Goal: Task Accomplishment & Management: Use online tool/utility

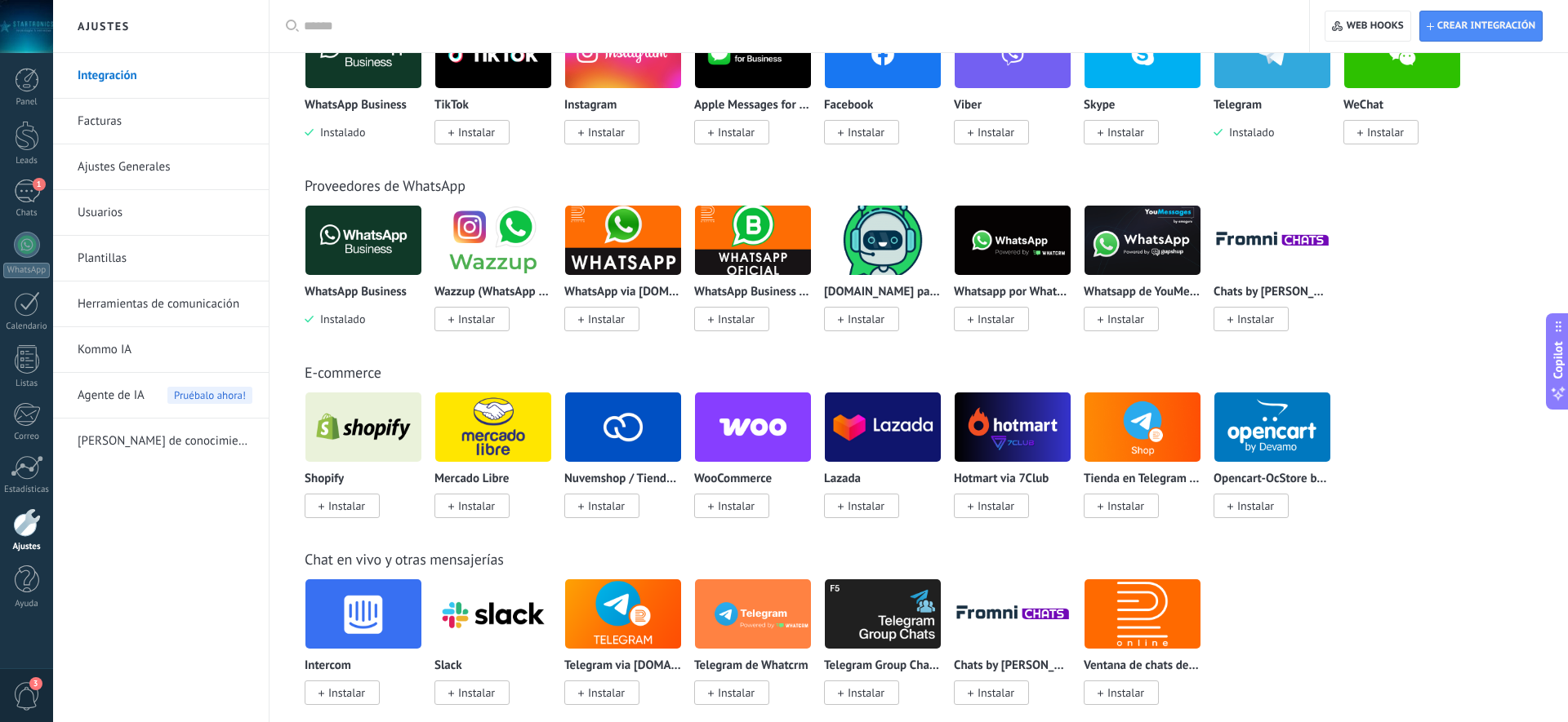
scroll to position [401, 0]
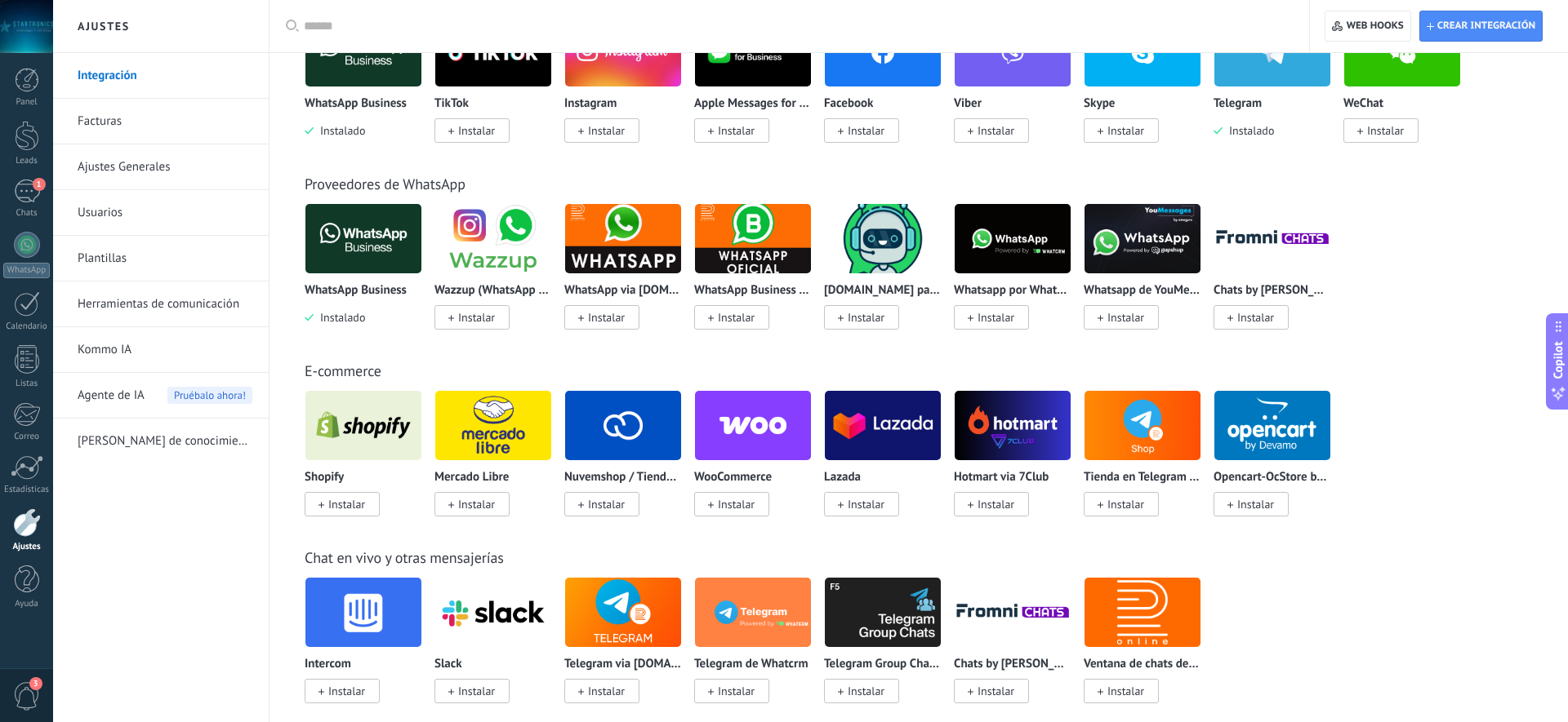
click at [723, 505] on span "Instalar" at bounding box center [736, 504] width 37 height 15
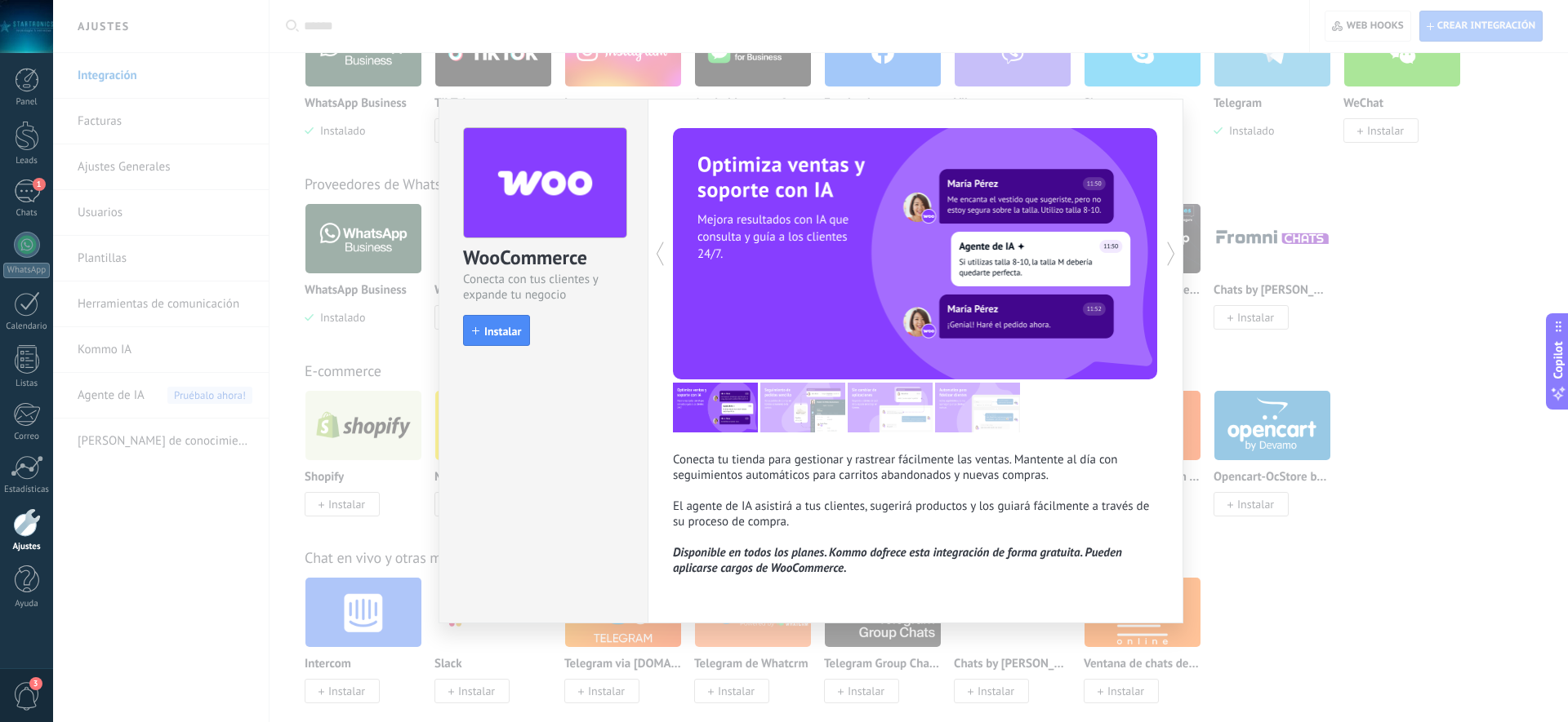
click at [1168, 261] on icon at bounding box center [1171, 253] width 17 height 32
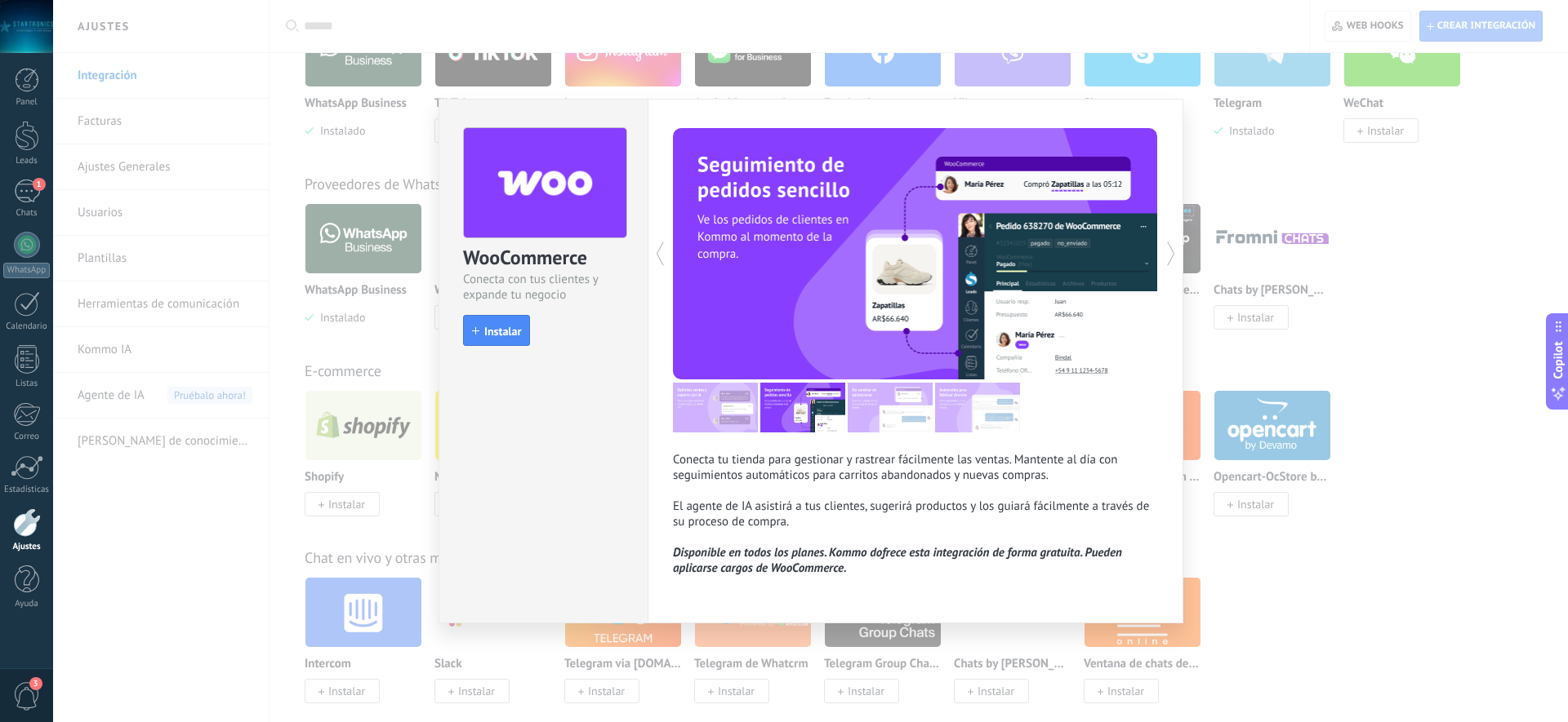
click at [1168, 261] on icon at bounding box center [1171, 253] width 17 height 32
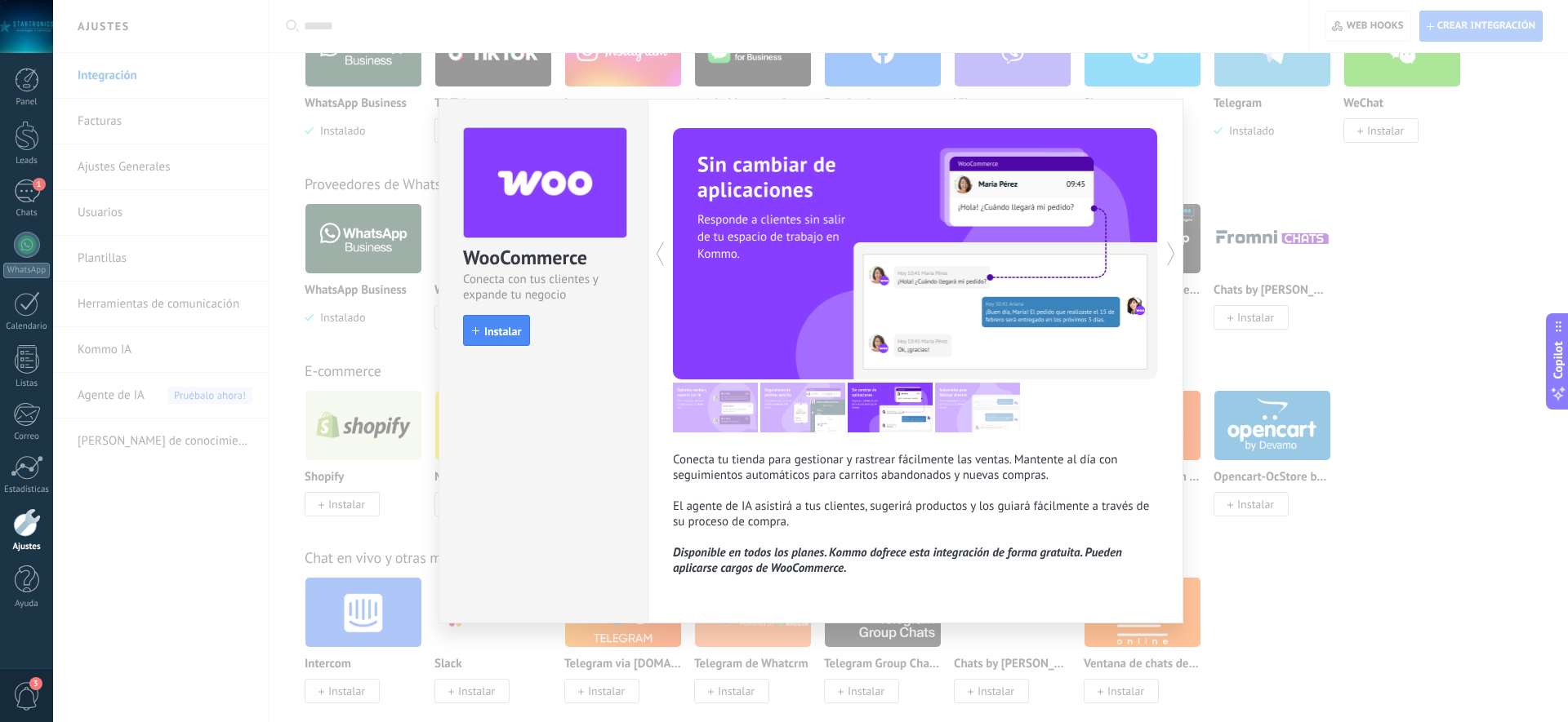
click at [1168, 262] on use at bounding box center [1171, 254] width 7 height 24
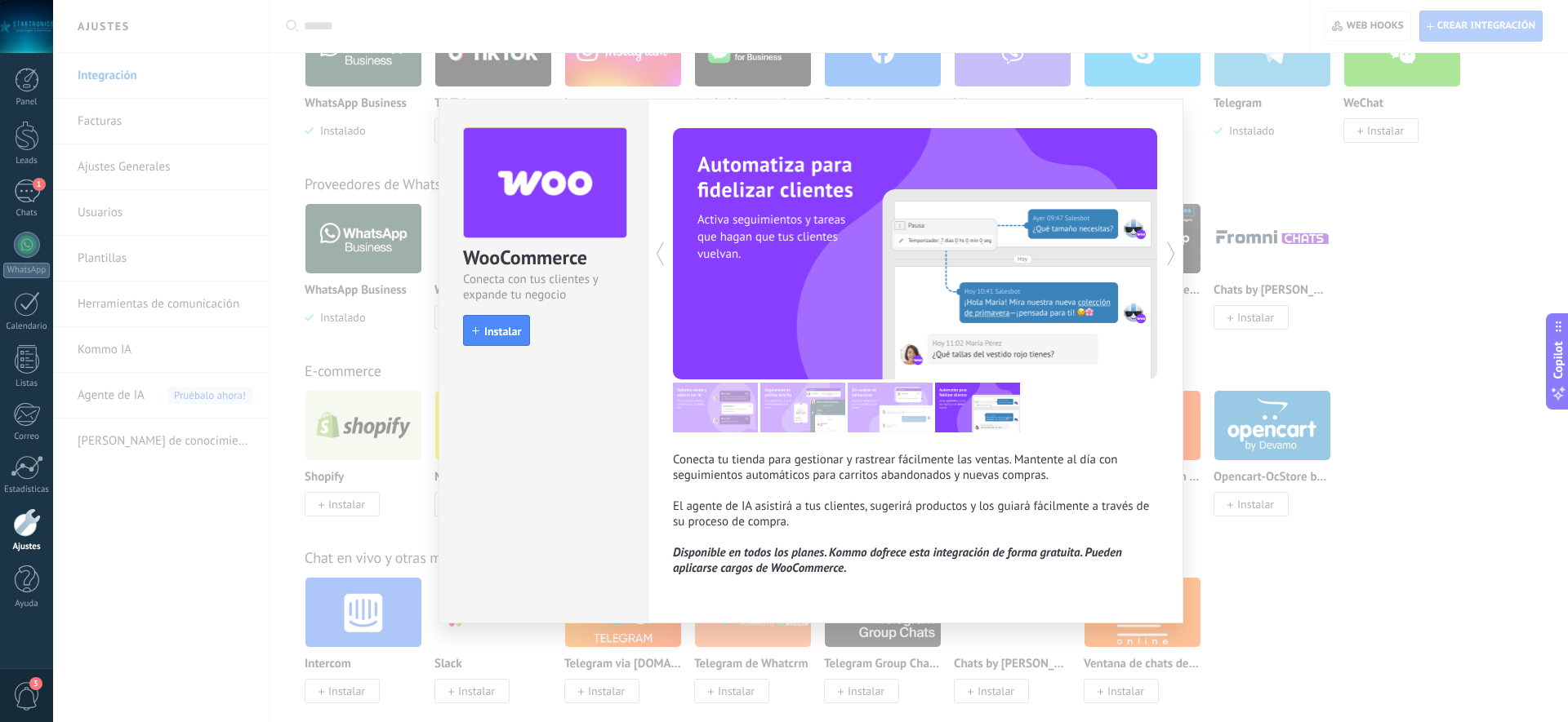
click at [1168, 262] on use at bounding box center [1171, 254] width 7 height 24
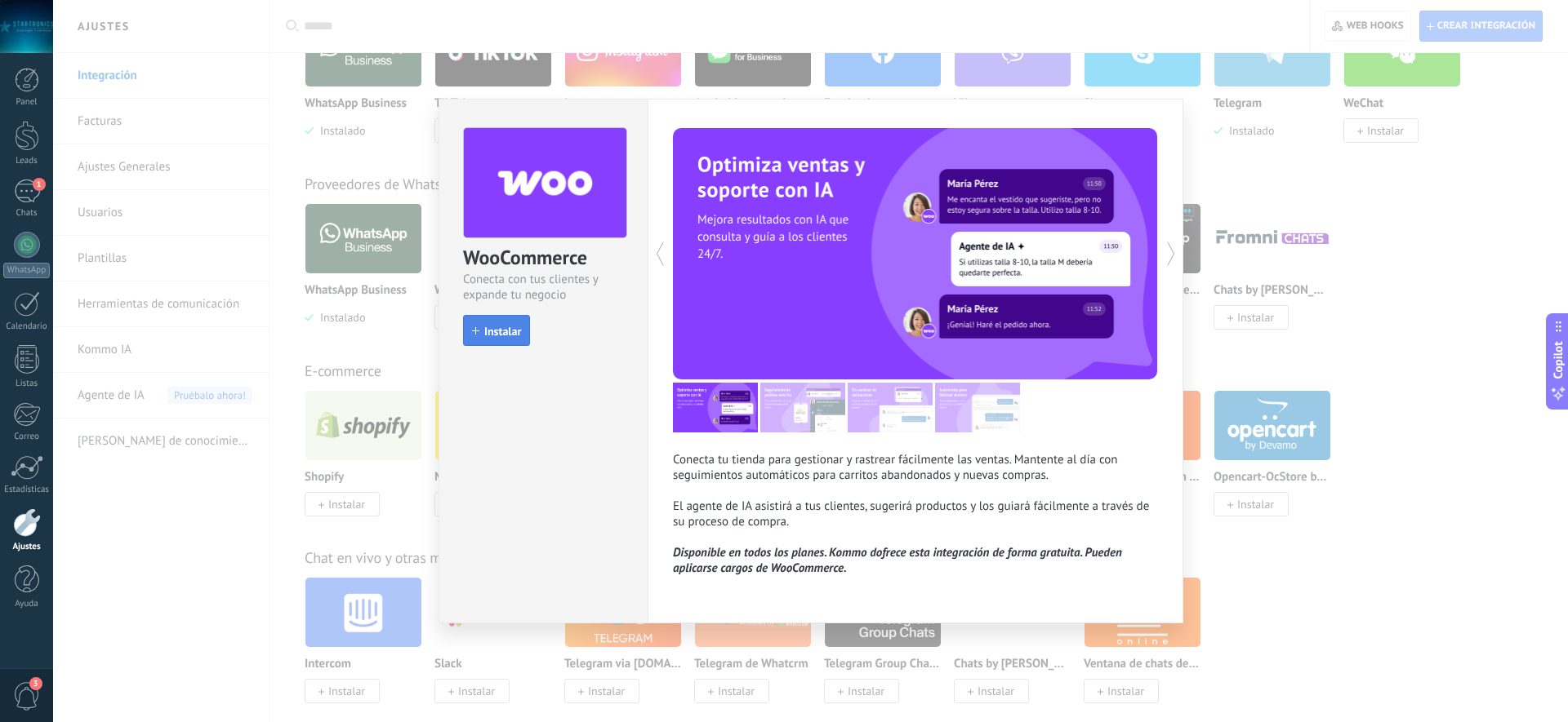
click at [513, 335] on span "Instalar" at bounding box center [503, 330] width 37 height 11
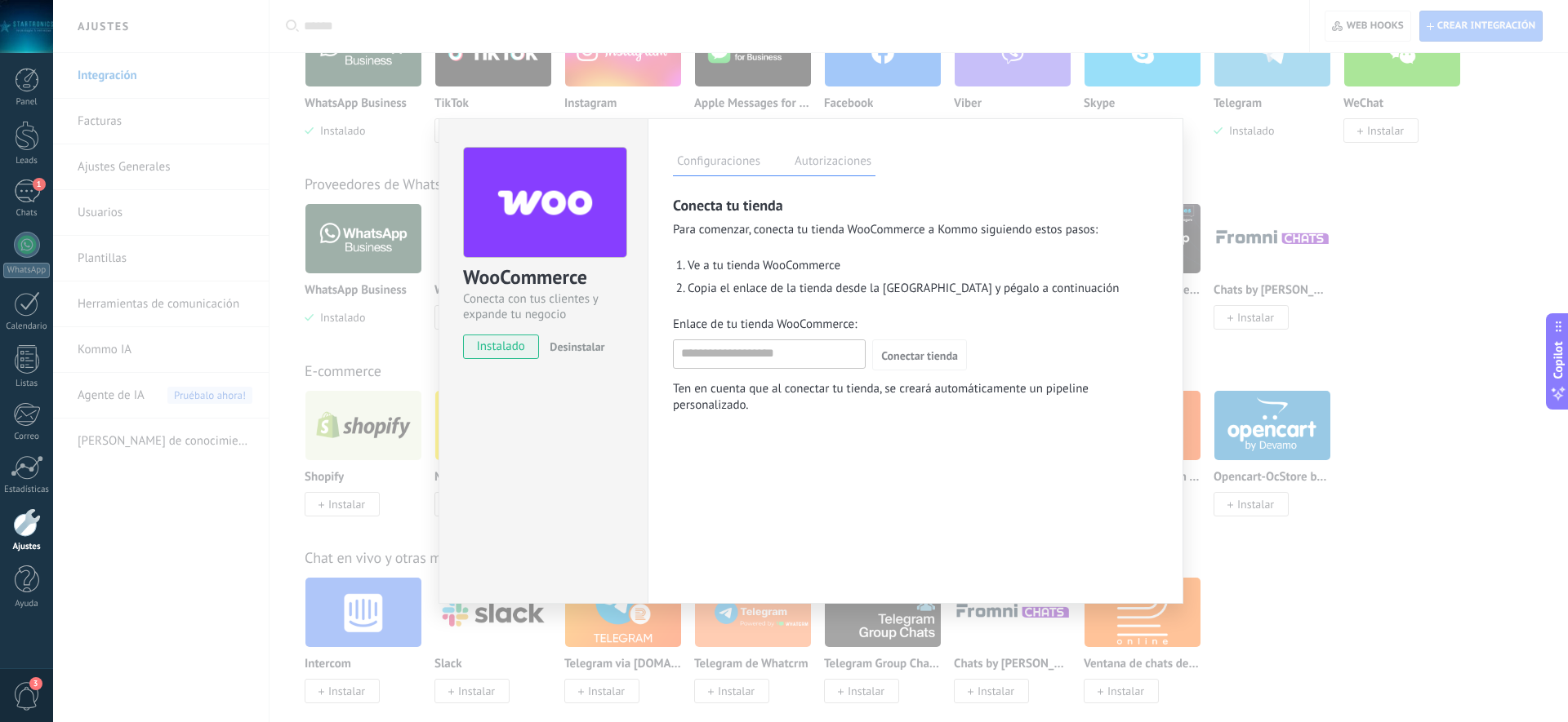
click at [816, 163] on label "Autorizaciones" at bounding box center [832, 163] width 85 height 24
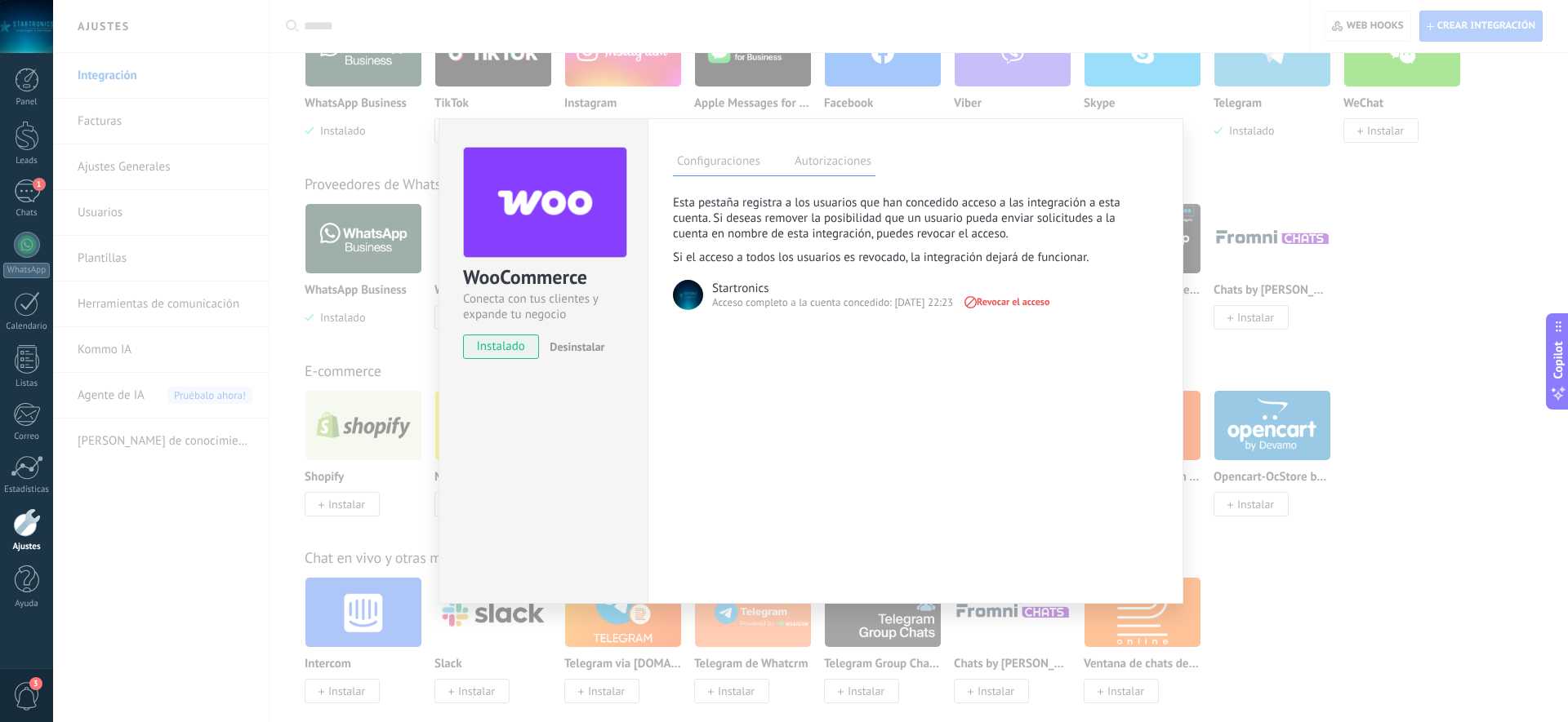
click at [720, 173] on label "Configuraciones" at bounding box center [718, 163] width 92 height 24
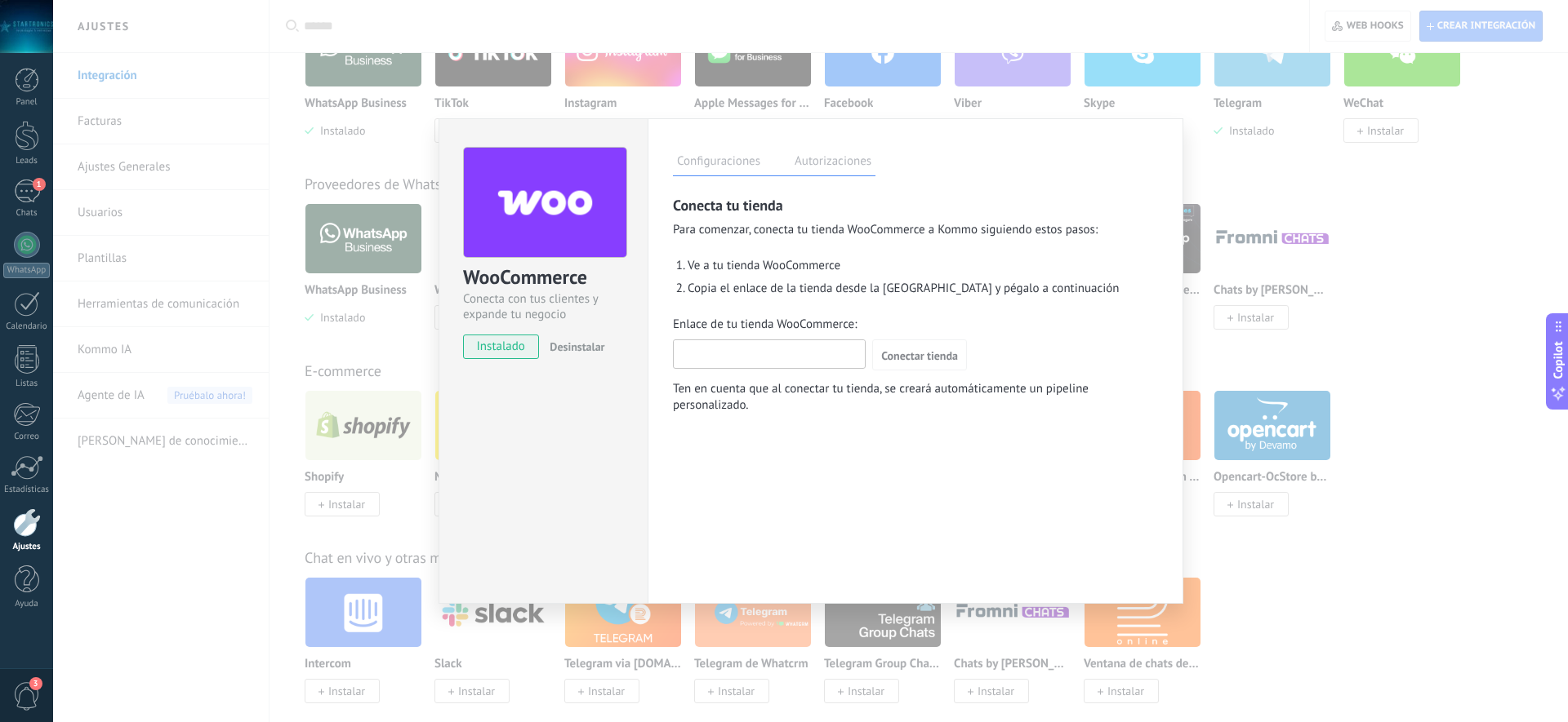
click at [745, 350] on input "Enlace de tu tienda WooCommerce:" at bounding box center [769, 353] width 191 height 26
click at [714, 353] on input "Enlace de tu tienda WooCommerce:" at bounding box center [769, 353] width 191 height 26
paste input "**********"
type input "**********"
click at [923, 350] on span "Conectar tienda" at bounding box center [920, 355] width 77 height 11
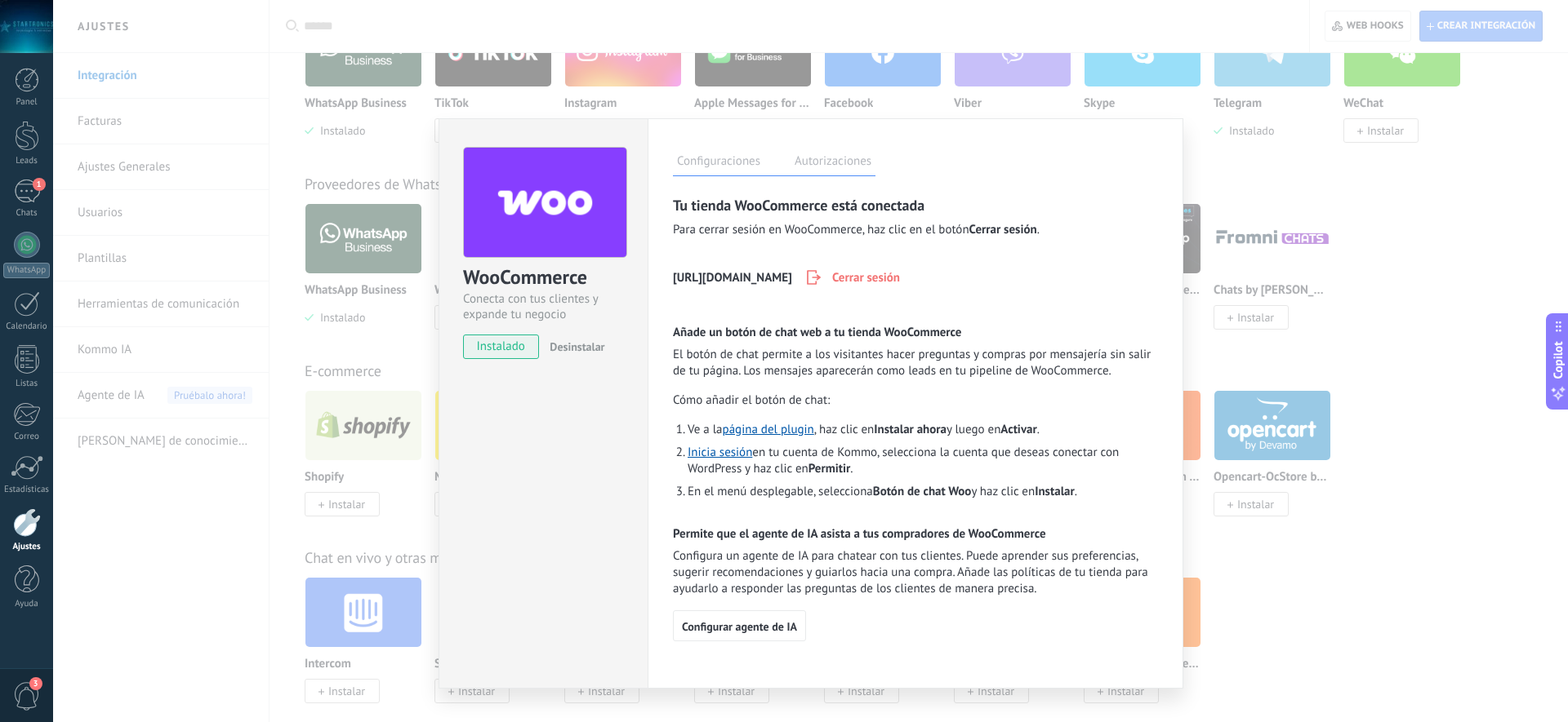
click at [884, 355] on span "El botón de chat permite a los visitantes hacer preguntas y compras por mensaje…" at bounding box center [915, 363] width 485 height 32
click at [812, 403] on span "Cómo añadir el botón de chat:" at bounding box center [751, 400] width 157 height 17
click at [846, 541] on h2 "Permite que el agente de IA asista a tus compradores de WooCommerce" at bounding box center [915, 535] width 485 height 16
click at [839, 153] on label "Autorizaciones" at bounding box center [832, 163] width 85 height 24
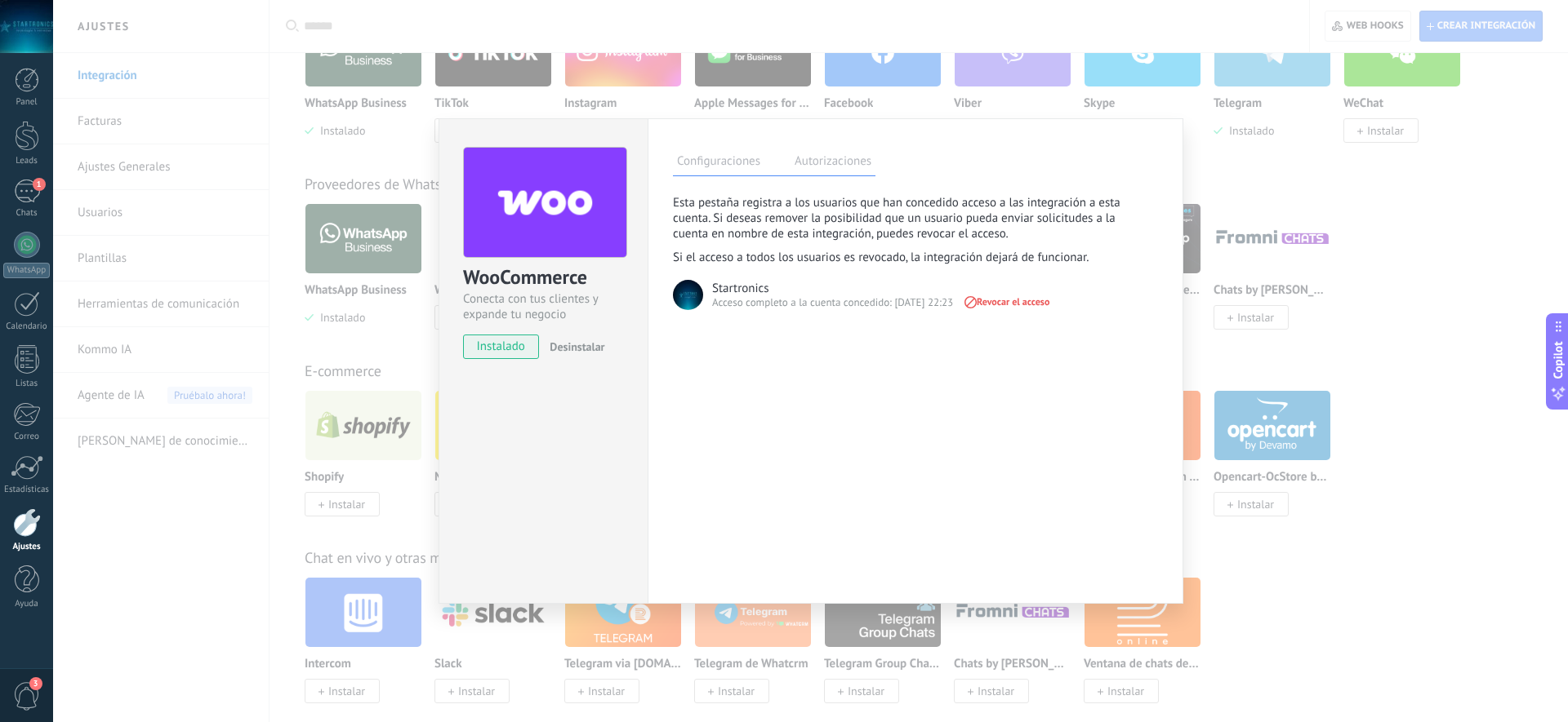
click at [732, 167] on label "Configuraciones" at bounding box center [718, 163] width 92 height 24
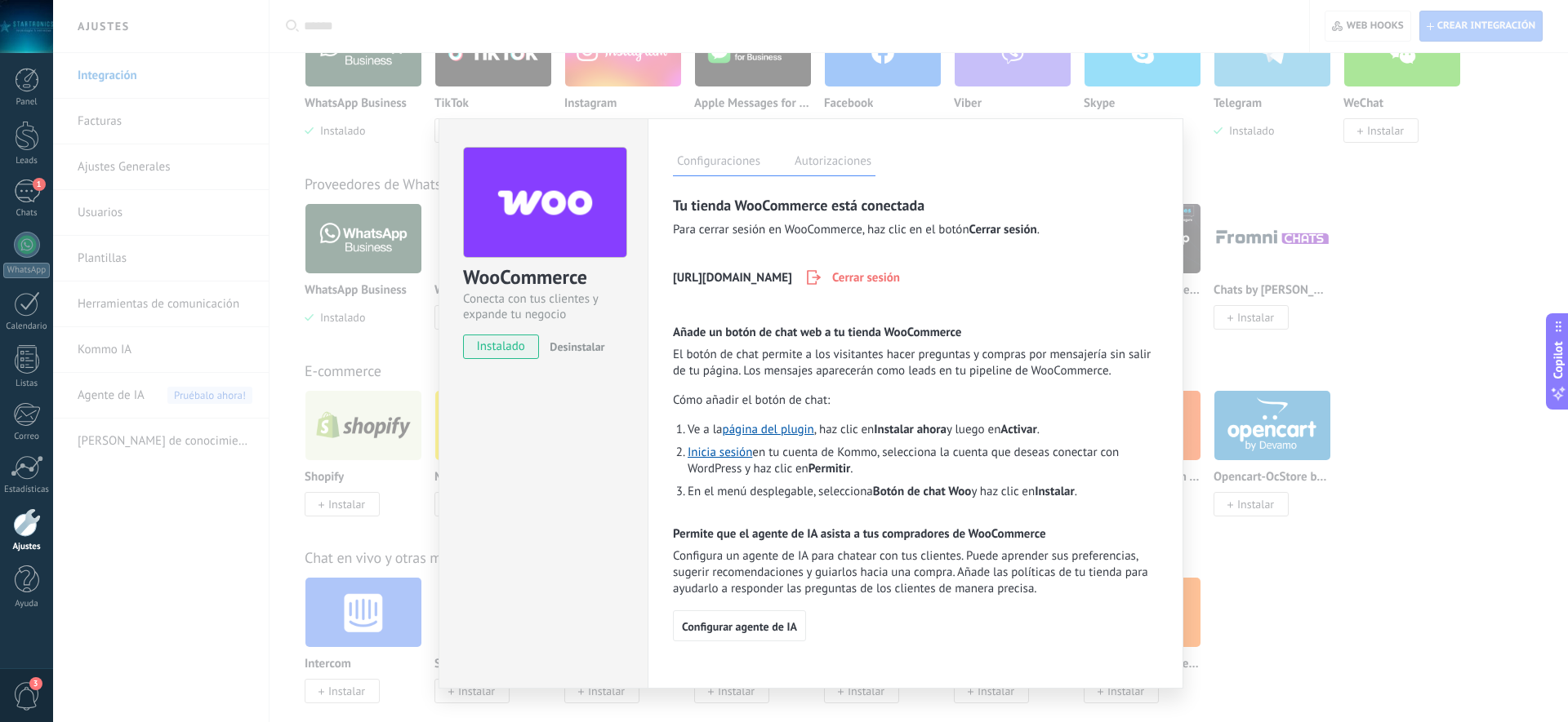
click at [373, 439] on div "WooCommerce Conecta con tus clientes y expande tu negocio instalado Desinstalar…" at bounding box center [811, 361] width 1515 height 722
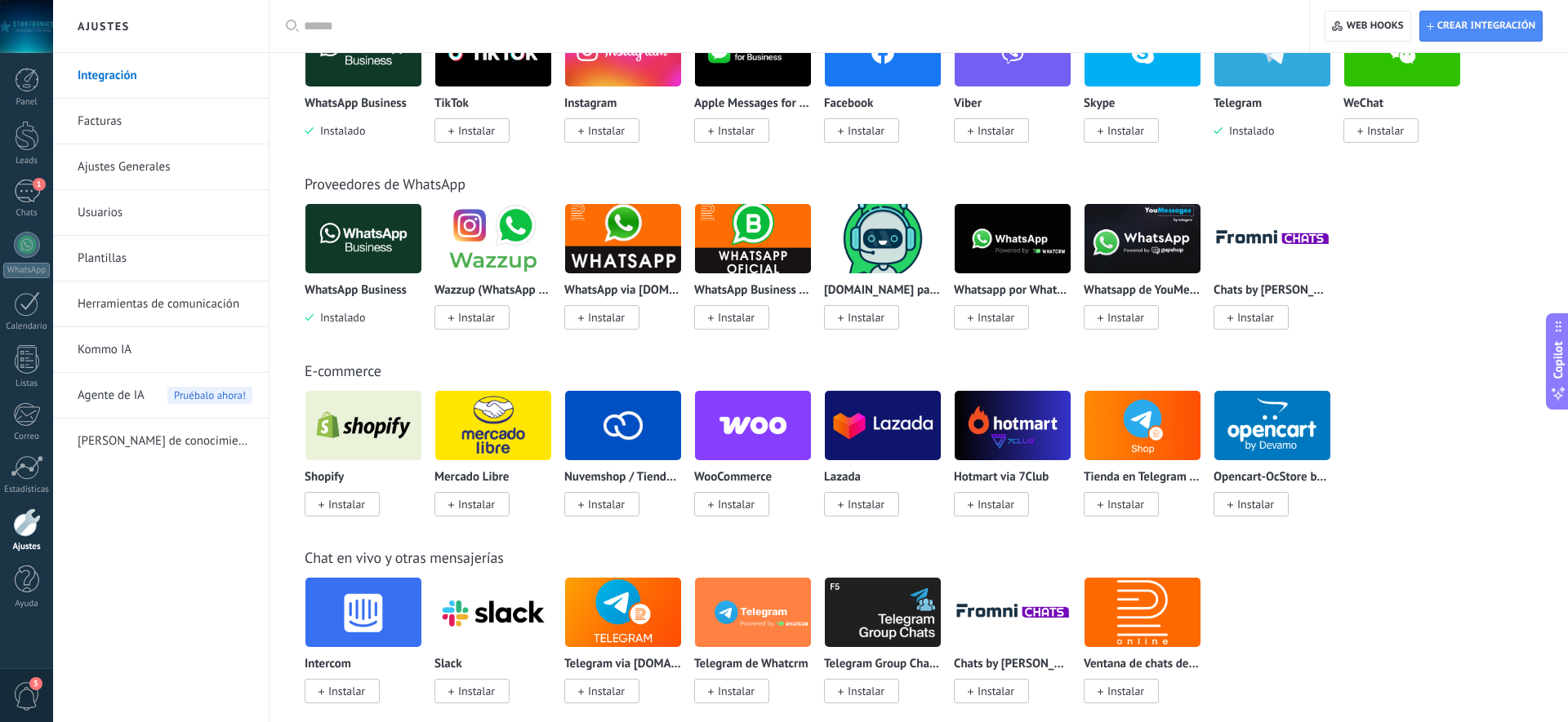
click at [768, 424] on img at bounding box center [752, 426] width 116 height 79
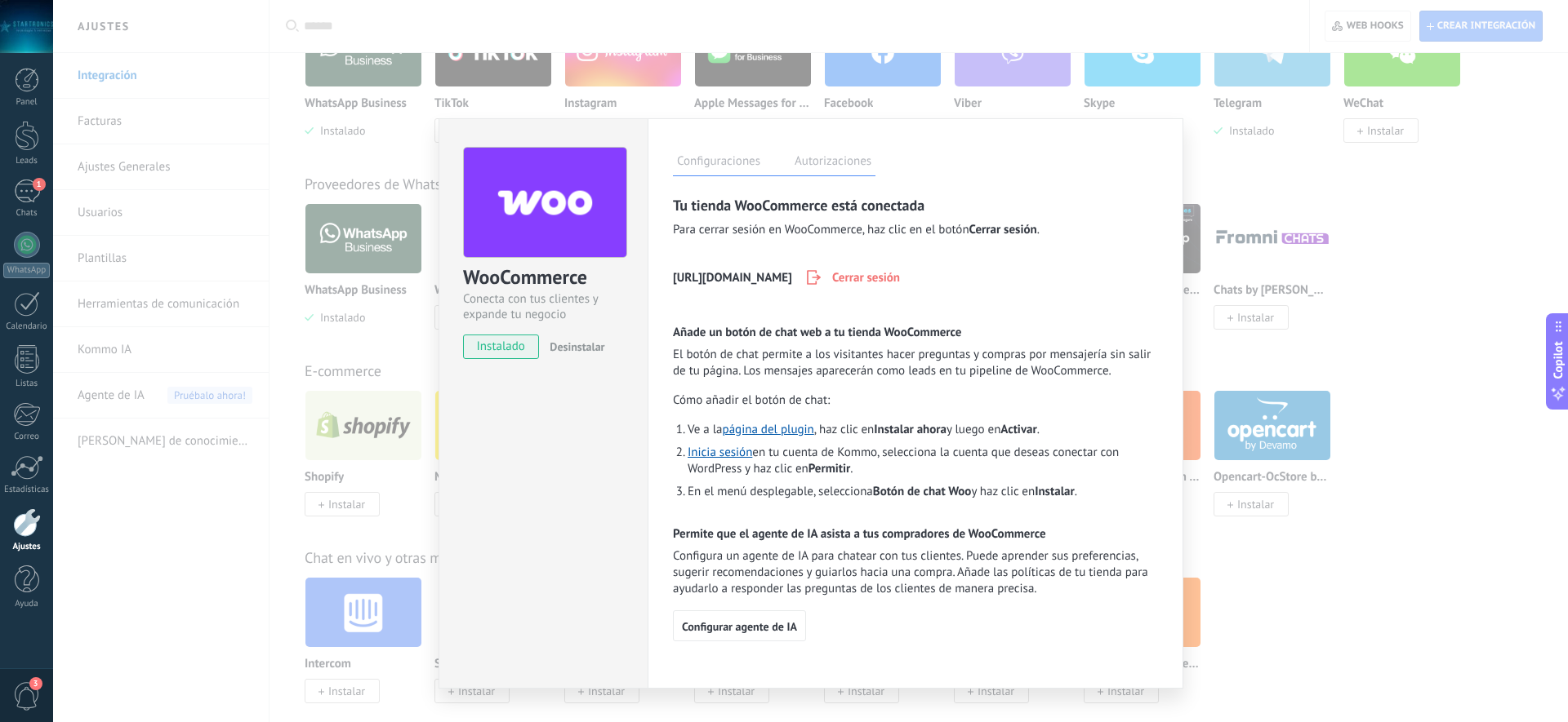
click at [380, 409] on div "WooCommerce Conecta con tus clientes y expande tu negocio instalado Desinstalar…" at bounding box center [811, 361] width 1515 height 722
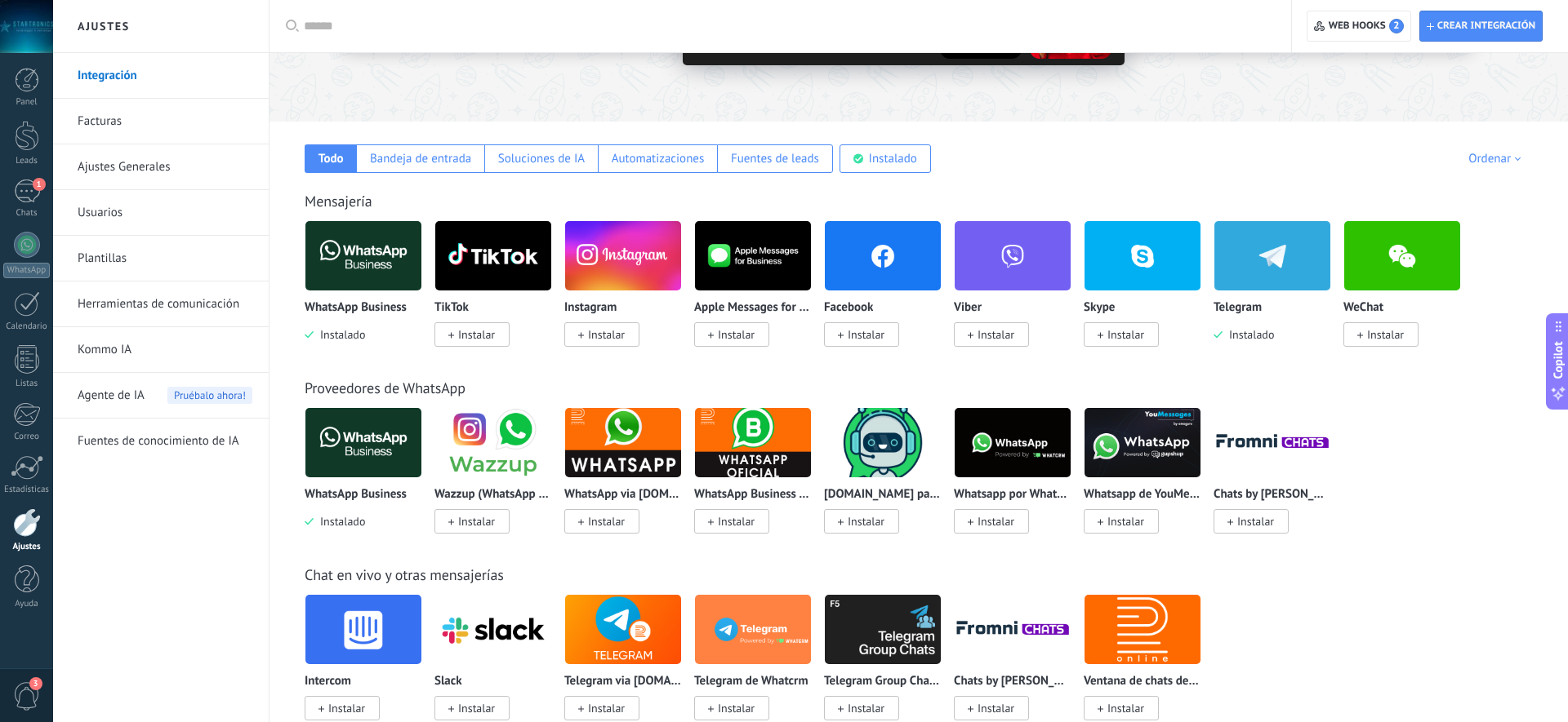
scroll to position [186, 0]
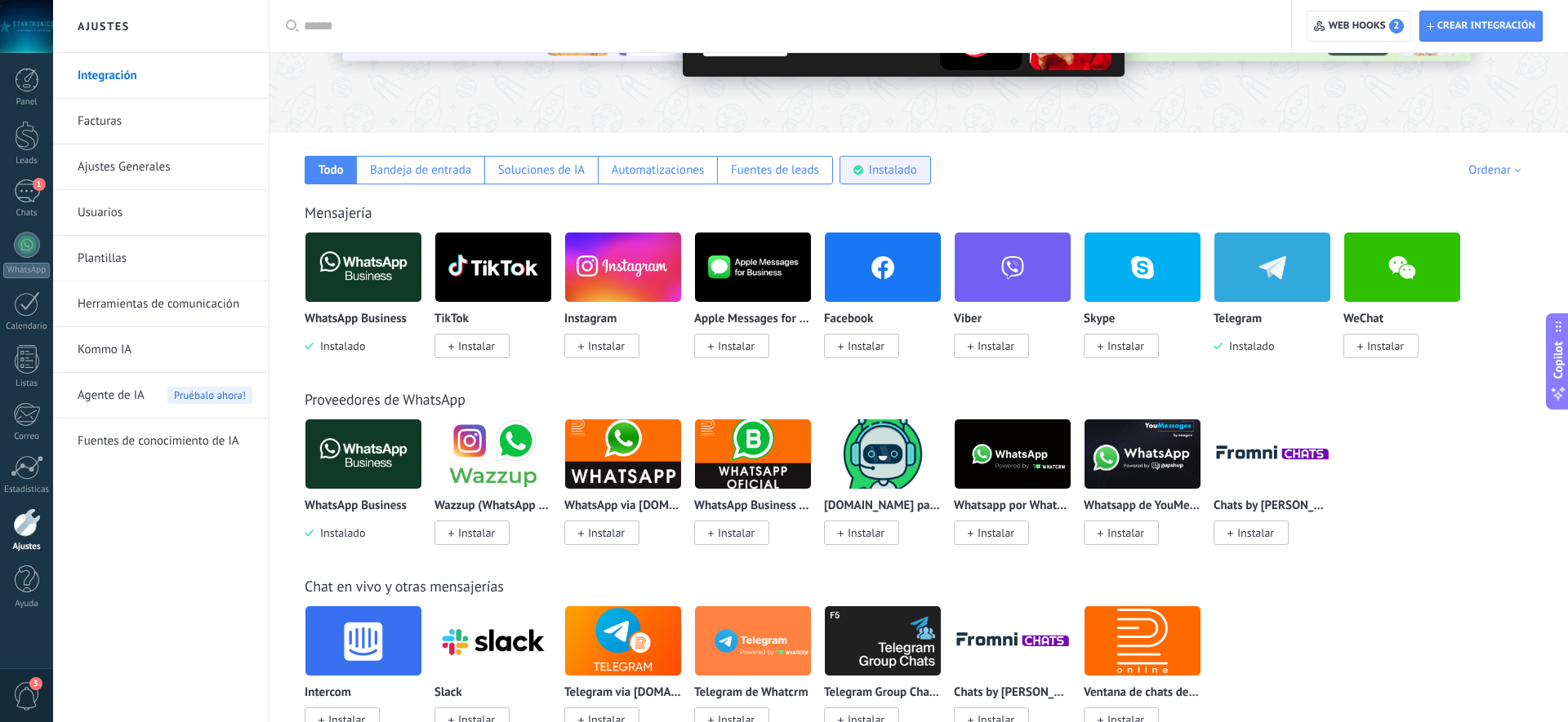
click at [862, 166] on div "Instalado" at bounding box center [885, 170] width 92 height 29
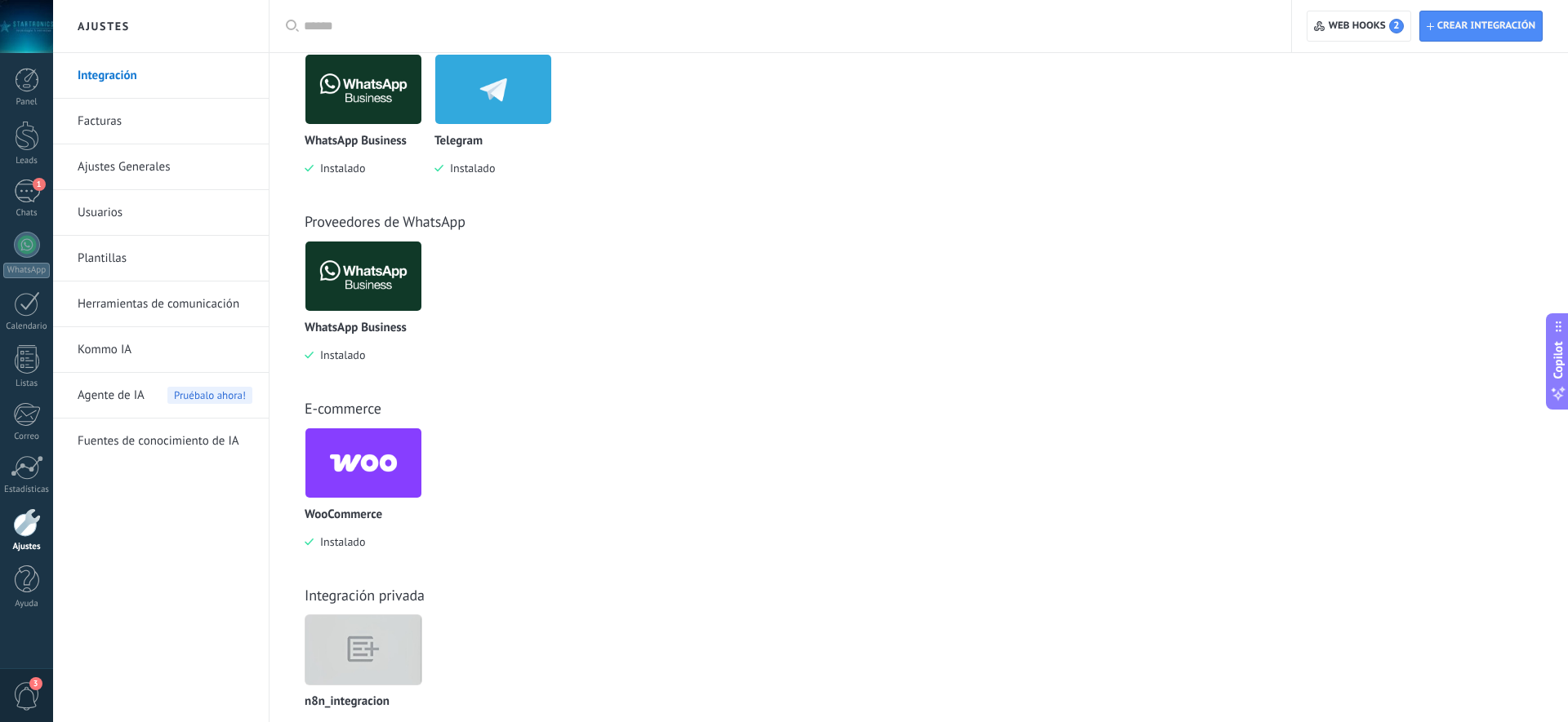
scroll to position [418, 0]
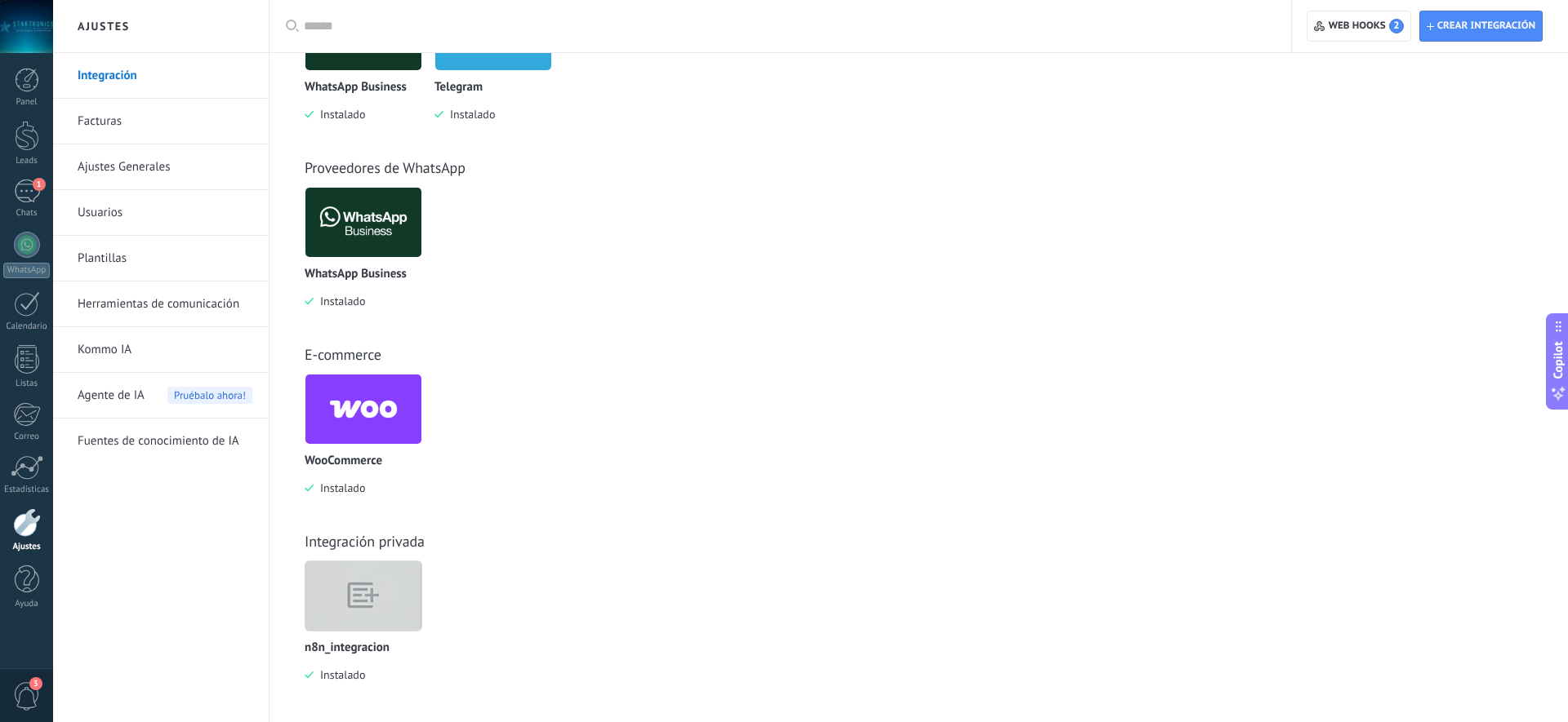
click at [373, 414] on img at bounding box center [363, 409] width 116 height 79
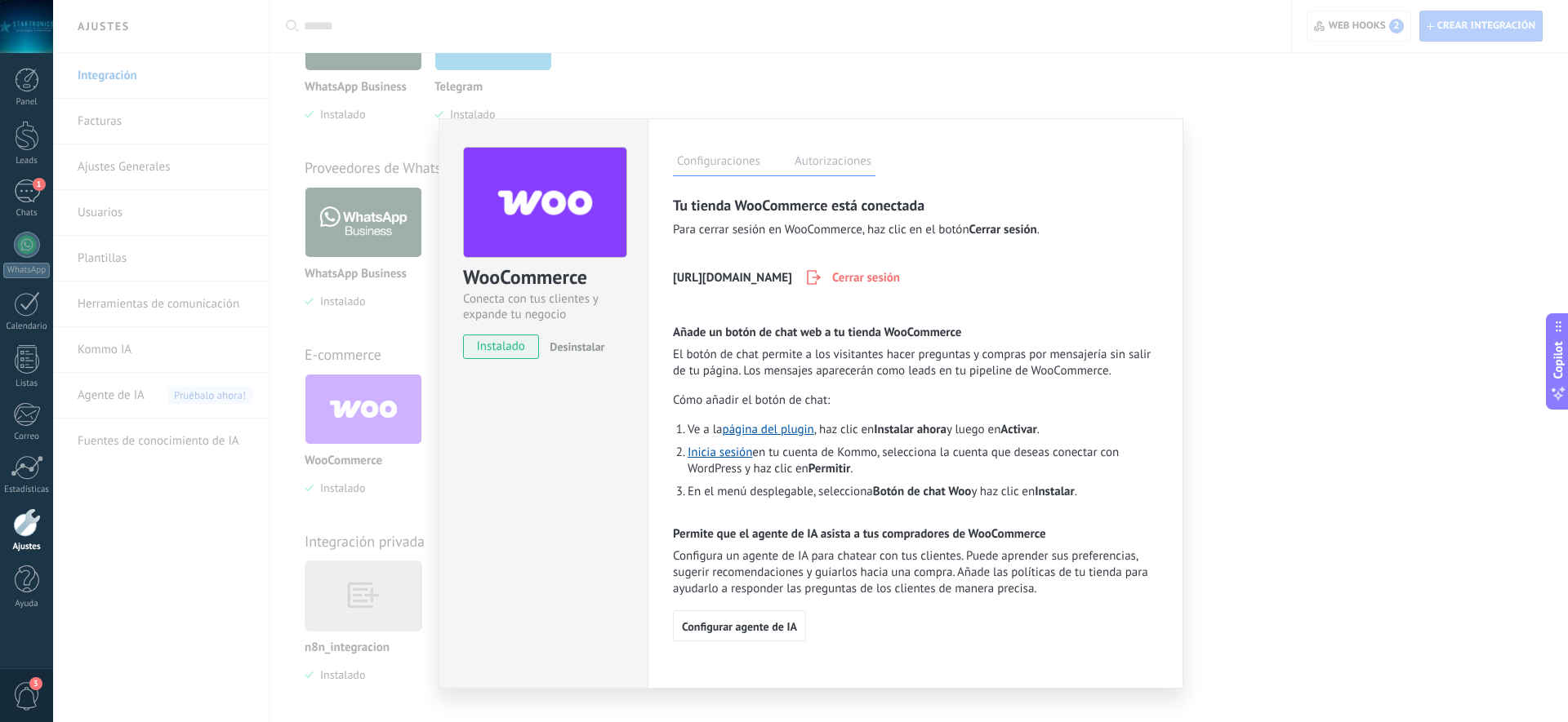
click at [828, 160] on label "Autorizaciones" at bounding box center [832, 163] width 85 height 24
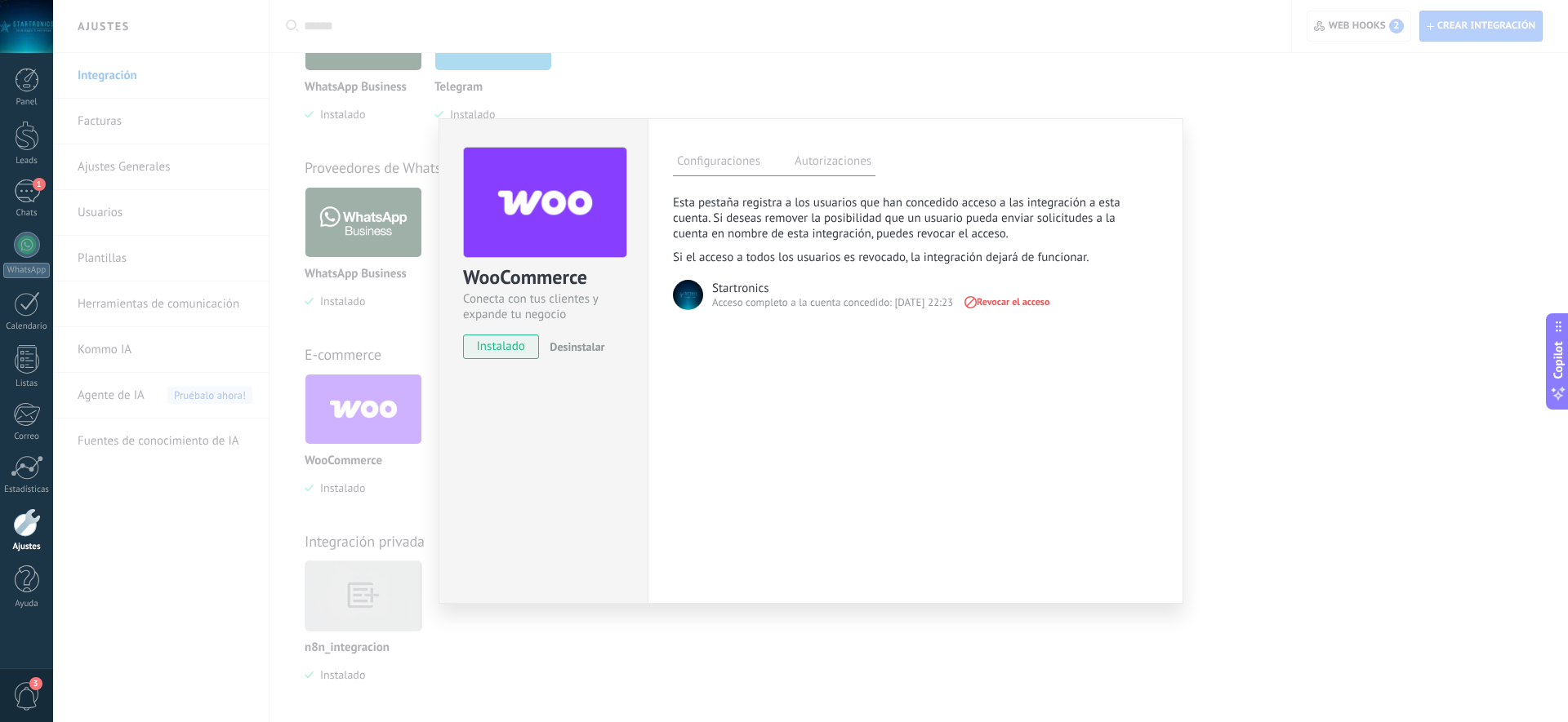
click at [720, 157] on label "Configuraciones" at bounding box center [718, 163] width 92 height 24
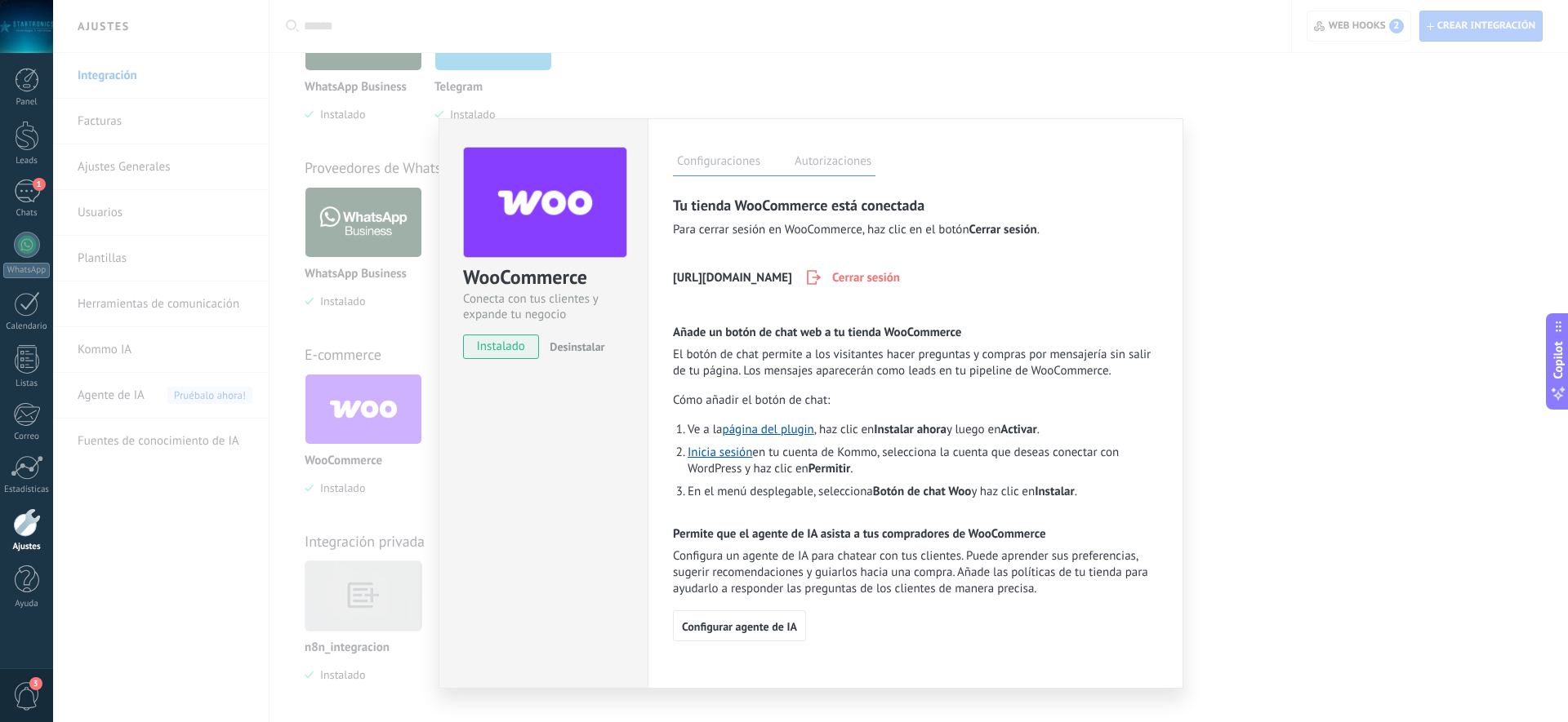
click at [319, 279] on div "WooCommerce Conecta con tus clientes y expande tu negocio instalado Desinstalar…" at bounding box center [811, 361] width 1515 height 722
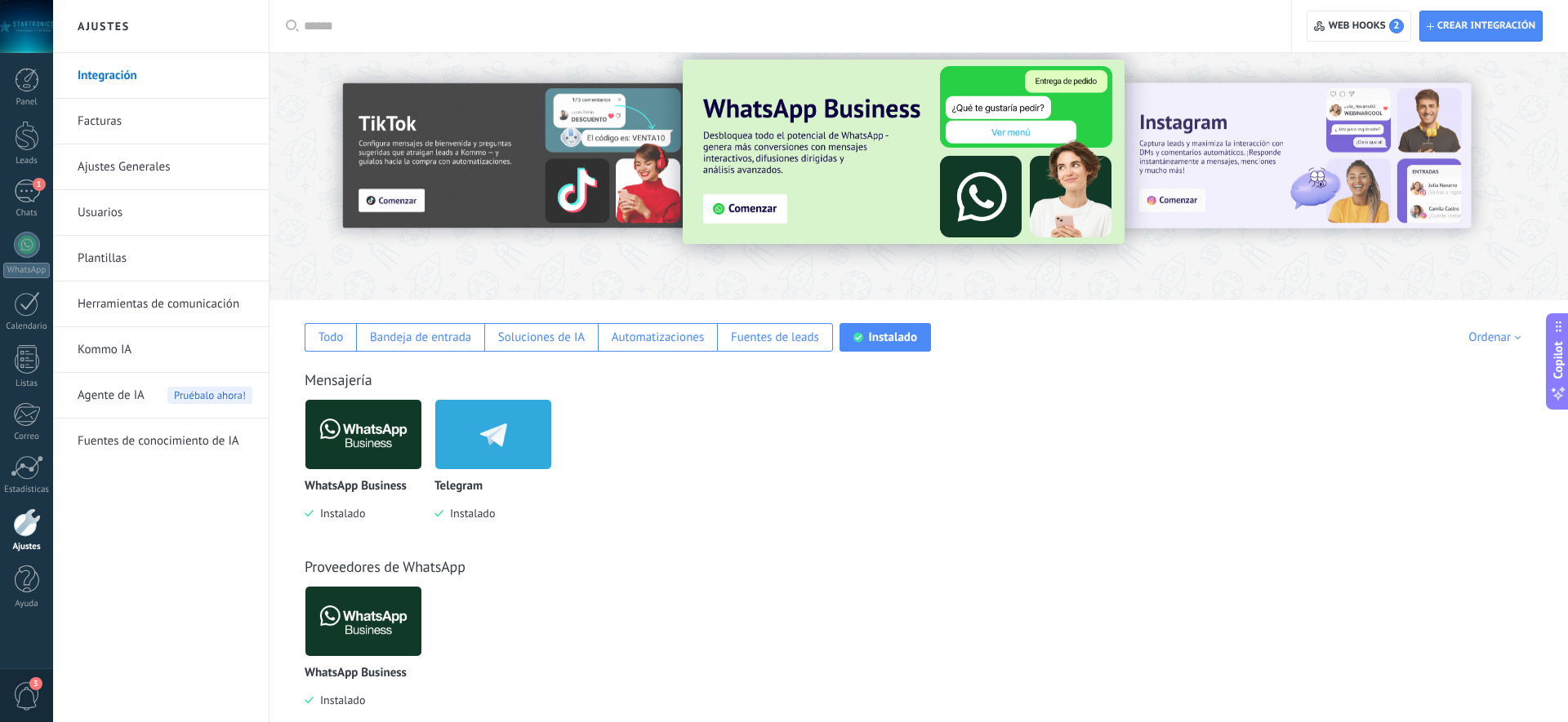
scroll to position [0, 0]
